Goal: Navigation & Orientation: Find specific page/section

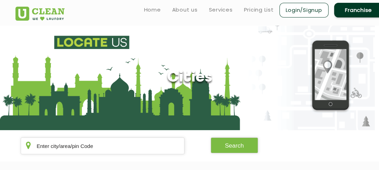
scroll to position [1294, 0]
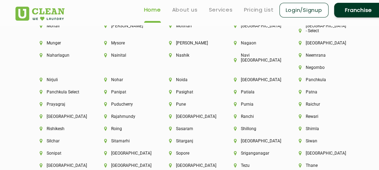
scroll to position [1829, 0]
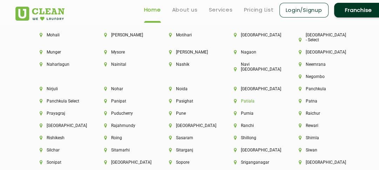
click at [275, 99] on li "Patiala" at bounding box center [254, 101] width 41 height 5
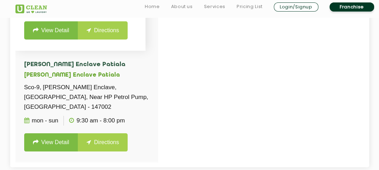
scroll to position [204, 0]
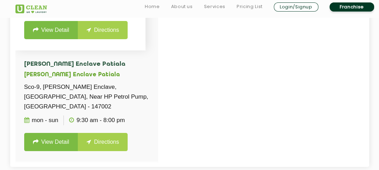
click at [92, 105] on p "Sco-9, [PERSON_NAME] Enclave, [GEOGRAPHIC_DATA], Near HP Petrol Pump, [GEOGRAPH…" at bounding box center [86, 96] width 125 height 29
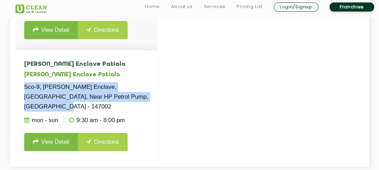
drag, startPoint x: 25, startPoint y: 95, endPoint x: 138, endPoint y: 108, distance: 113.3
click at [138, 108] on p "Sco-9, [PERSON_NAME] Enclave, [GEOGRAPHIC_DATA], Near HP Petrol Pump, [GEOGRAPH…" at bounding box center [86, 96] width 125 height 29
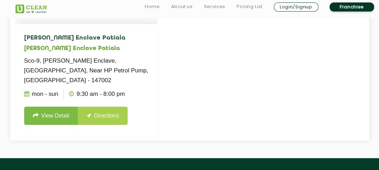
scroll to position [230, 0]
